Goal: Transaction & Acquisition: Purchase product/service

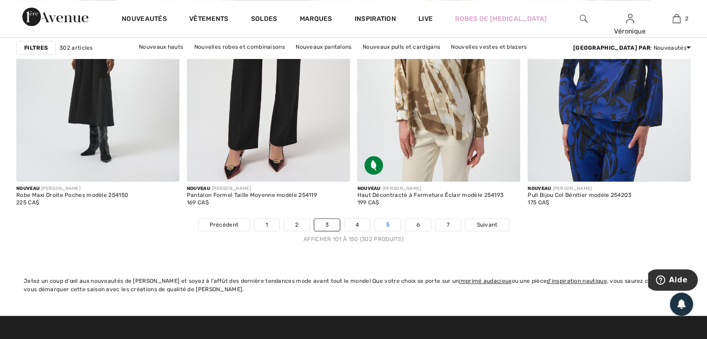
scroll to position [4324, 0]
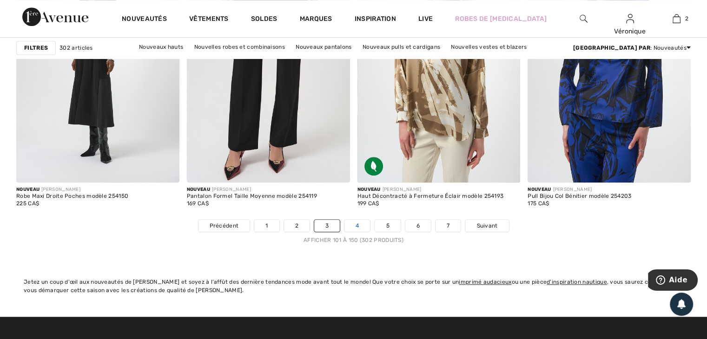
click at [355, 220] on link "4" at bounding box center [358, 226] width 26 height 12
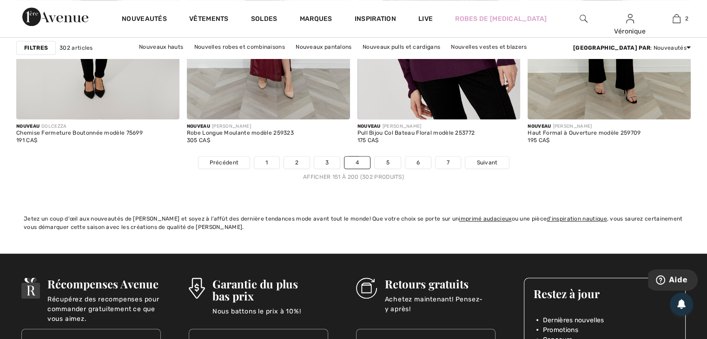
scroll to position [4371, 0]
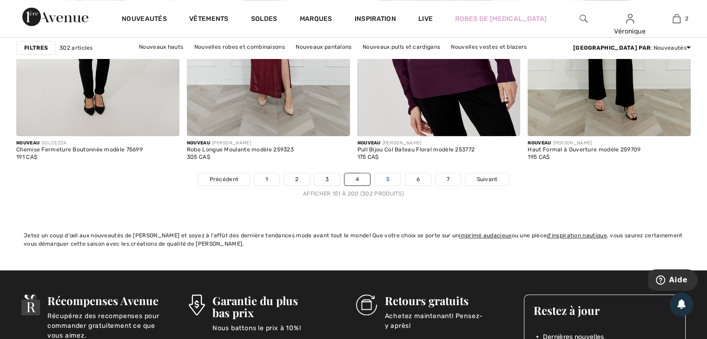
click at [391, 179] on link "5" at bounding box center [388, 179] width 26 height 12
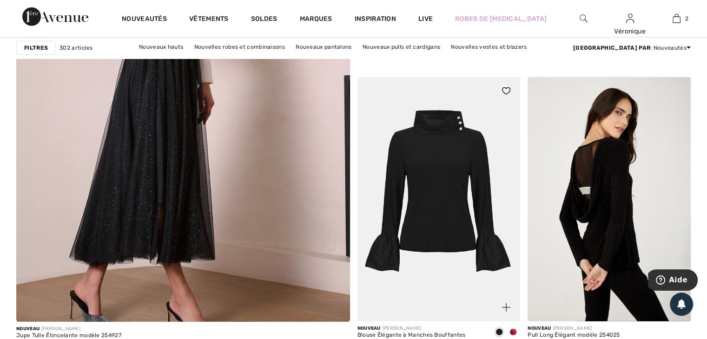
scroll to position [2650, 0]
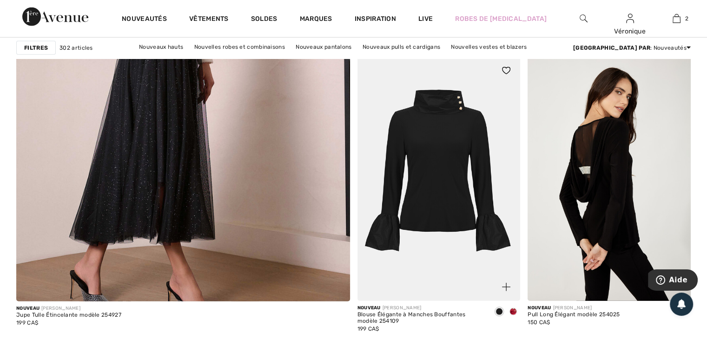
click at [513, 309] on span at bounding box center [513, 311] width 7 height 7
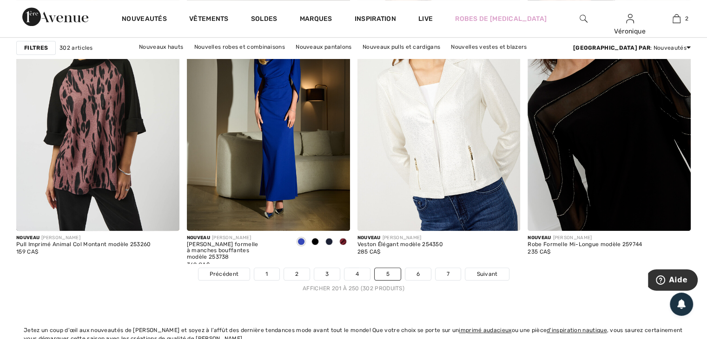
scroll to position [4278, 0]
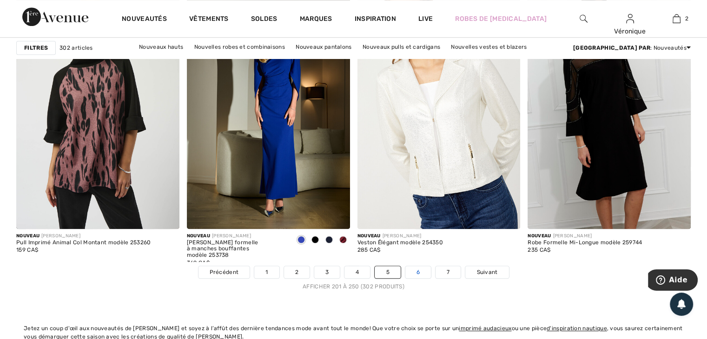
click at [422, 271] on link "6" at bounding box center [418, 272] width 26 height 12
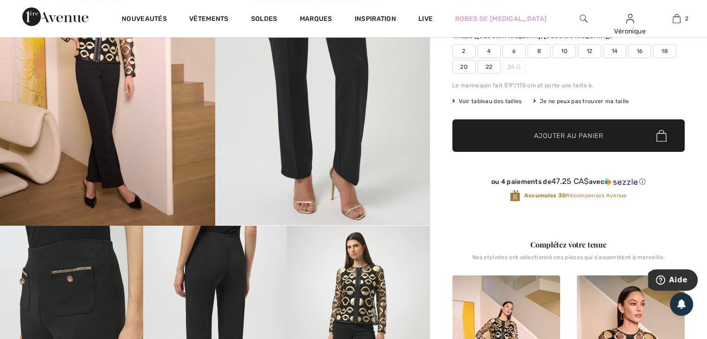
scroll to position [232, 0]
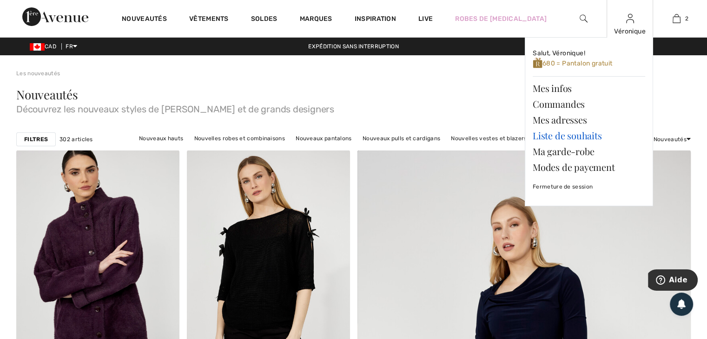
click at [587, 138] on link "Liste de souhaits" at bounding box center [589, 136] width 113 height 16
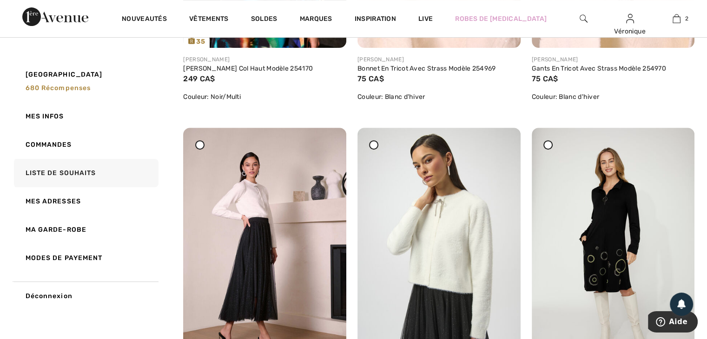
scroll to position [372, 0]
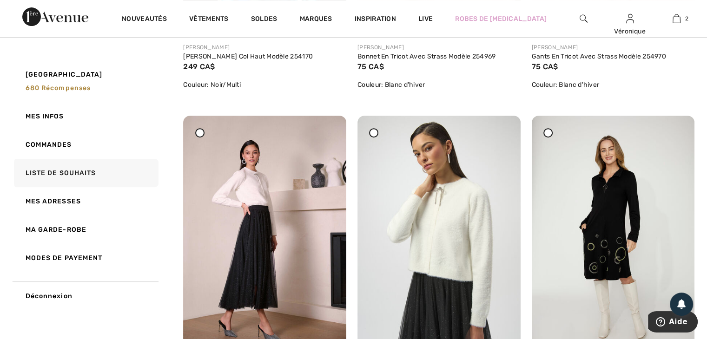
click at [525, 226] on div "30 Partagez Joseph Ribkoff Haut Élégant à Manches Longues Modèle 254955 139 CA$…" at bounding box center [439, 277] width 174 height 323
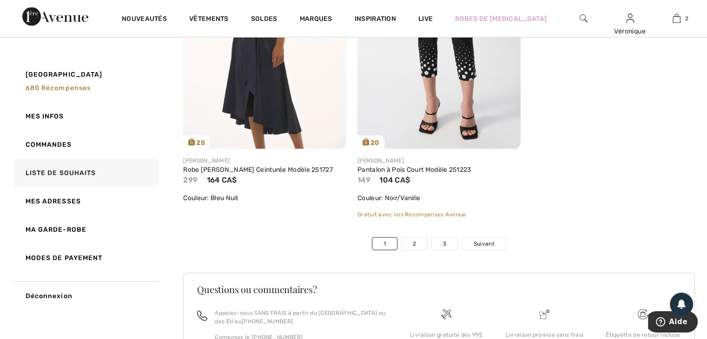
scroll to position [5533, 0]
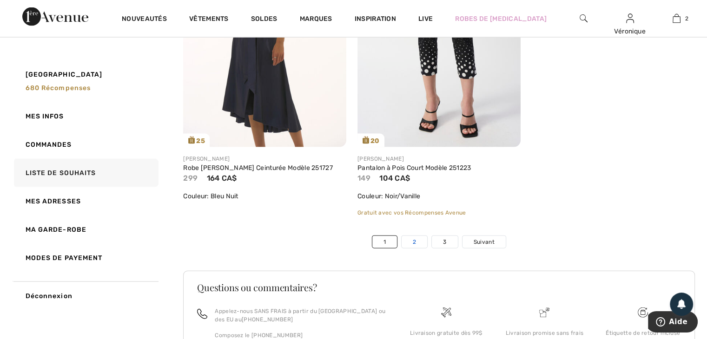
click at [416, 237] on link "2" at bounding box center [415, 242] width 26 height 12
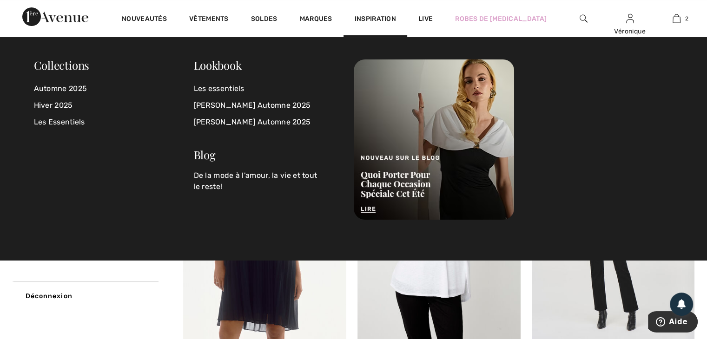
scroll to position [139, 0]
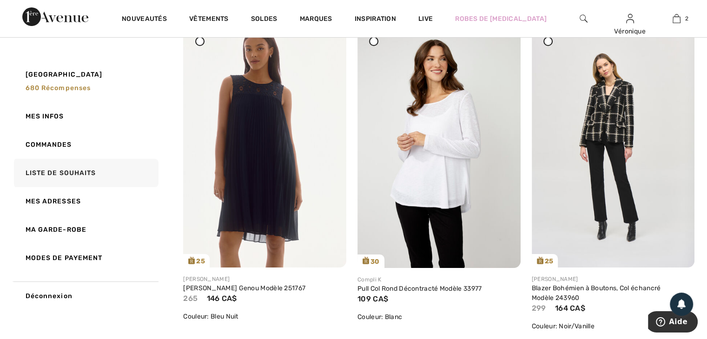
click at [527, 284] on div "25 Partagez Joseph Ribkoff Blazer Bohémien à Boutons, Col échancré Modèle 24396…" at bounding box center [613, 185] width 174 height 323
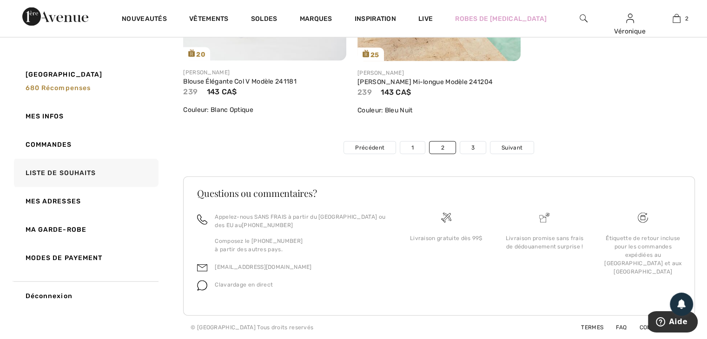
scroll to position [5676, 0]
click at [467, 150] on link "3" at bounding box center [473, 148] width 26 height 12
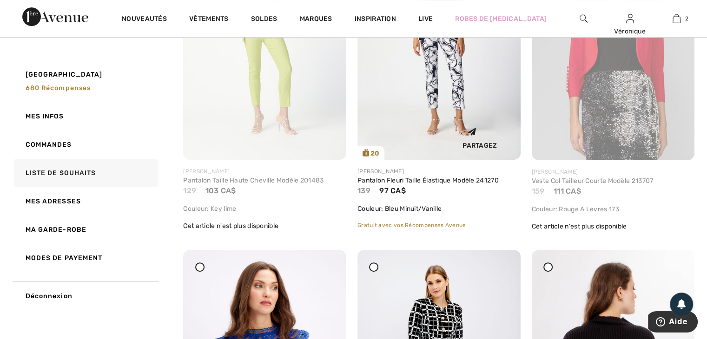
scroll to position [325, 0]
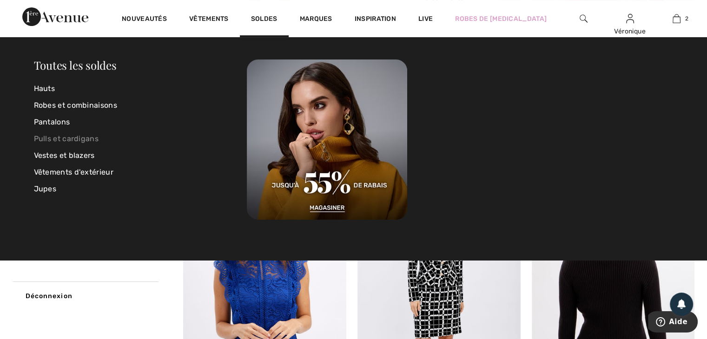
click at [52, 137] on link "Pulls et cardigans" at bounding box center [140, 139] width 213 height 17
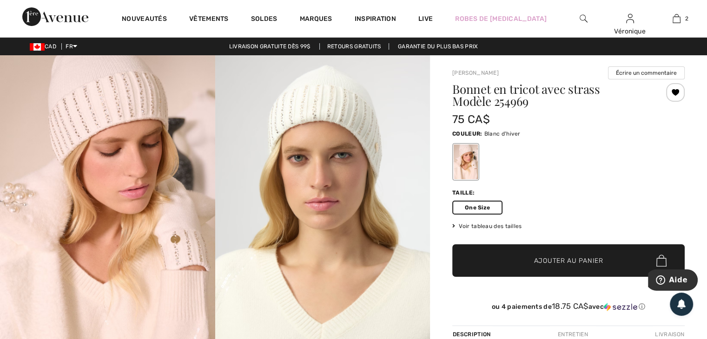
click at [561, 258] on span "Ajouter au panier" at bounding box center [568, 261] width 69 height 10
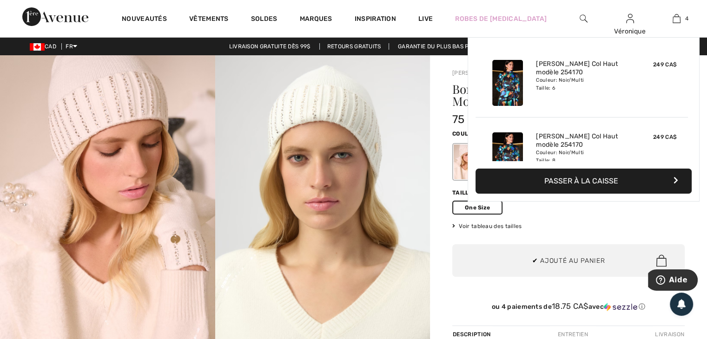
scroll to position [173, 0]
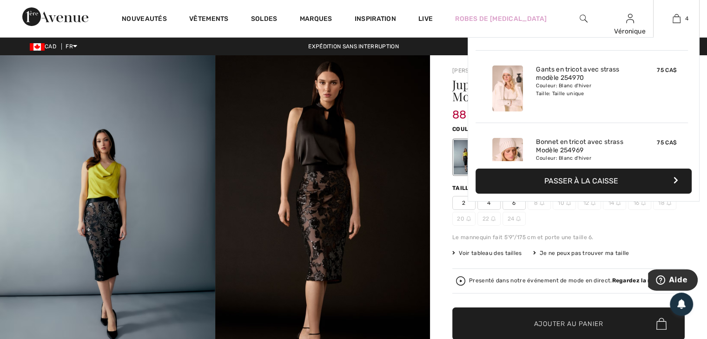
scroll to position [173, 0]
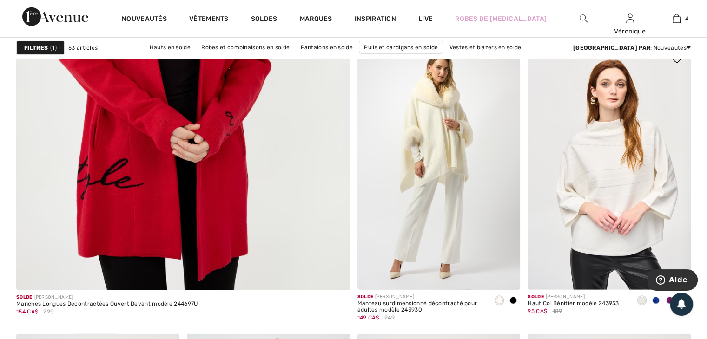
scroll to position [2650, 0]
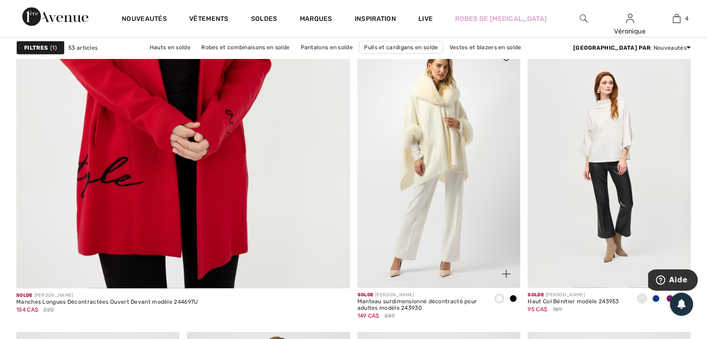
click at [514, 299] on span at bounding box center [513, 298] width 7 height 7
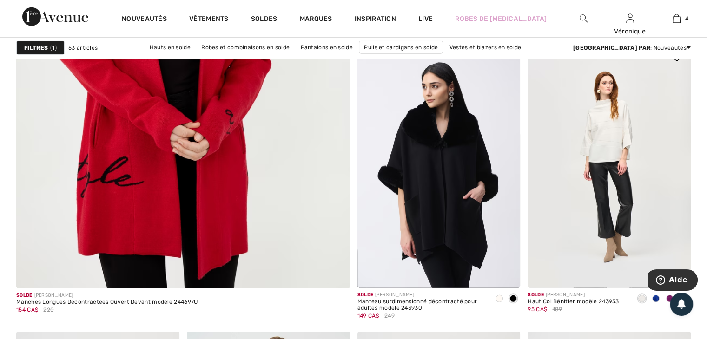
click at [655, 299] on span at bounding box center [655, 298] width 7 height 7
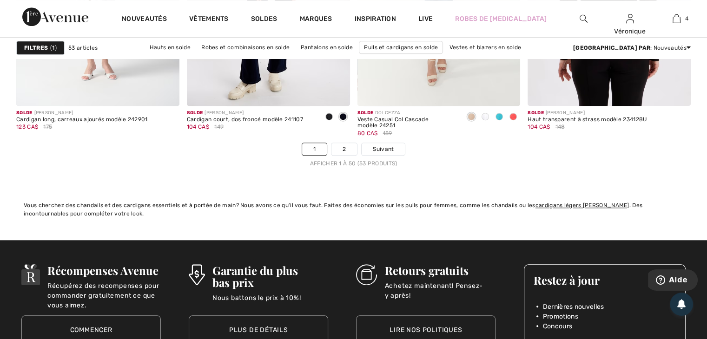
scroll to position [4464, 0]
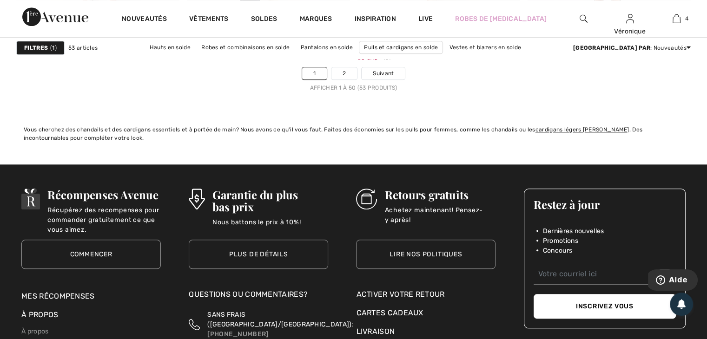
click at [461, 118] on div "Vous cherchez des chandails et des cardigans essentiels et à portée de main? No…" at bounding box center [353, 128] width 675 height 28
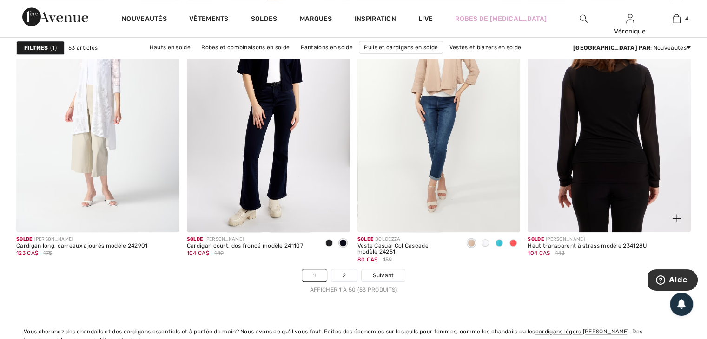
scroll to position [4278, 0]
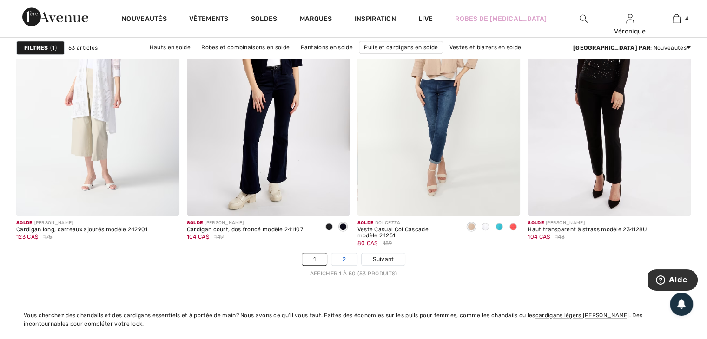
click at [339, 260] on link "2" at bounding box center [345, 259] width 26 height 12
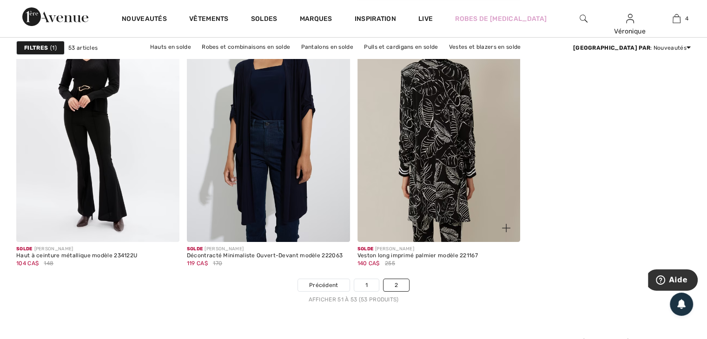
scroll to position [279, 0]
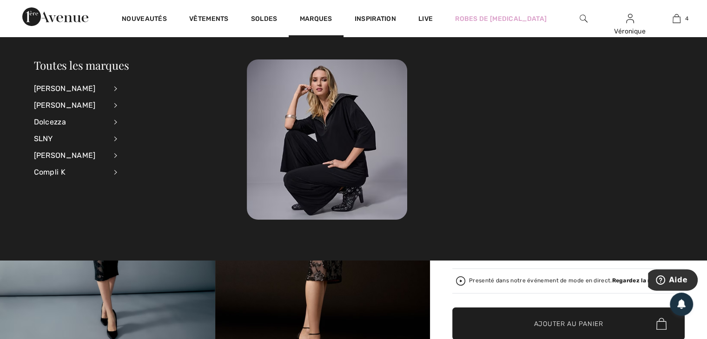
scroll to position [173, 0]
